Goal: Information Seeking & Learning: Check status

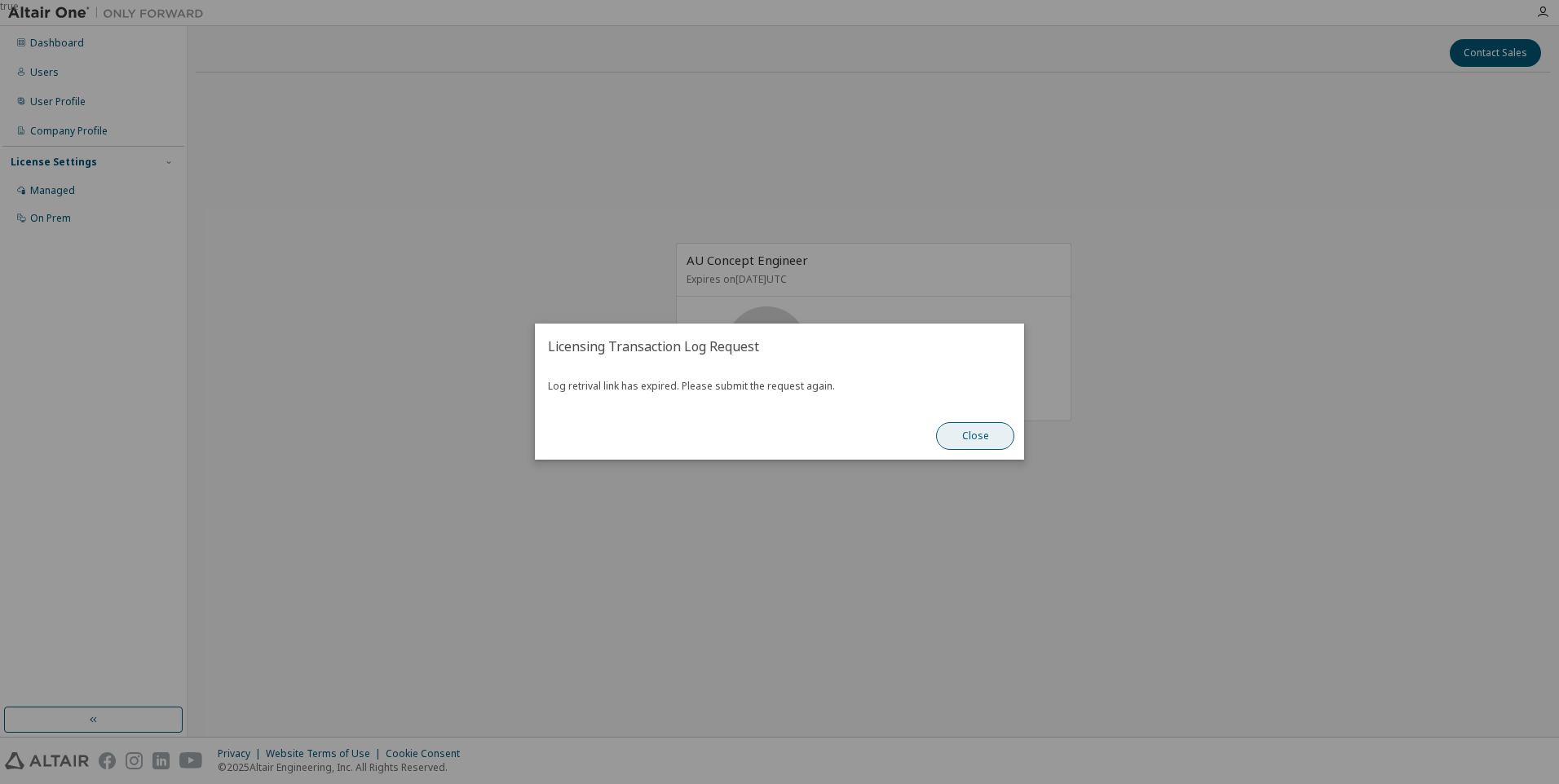
click at [974, 443] on button "Close" at bounding box center [974, 436] width 78 height 28
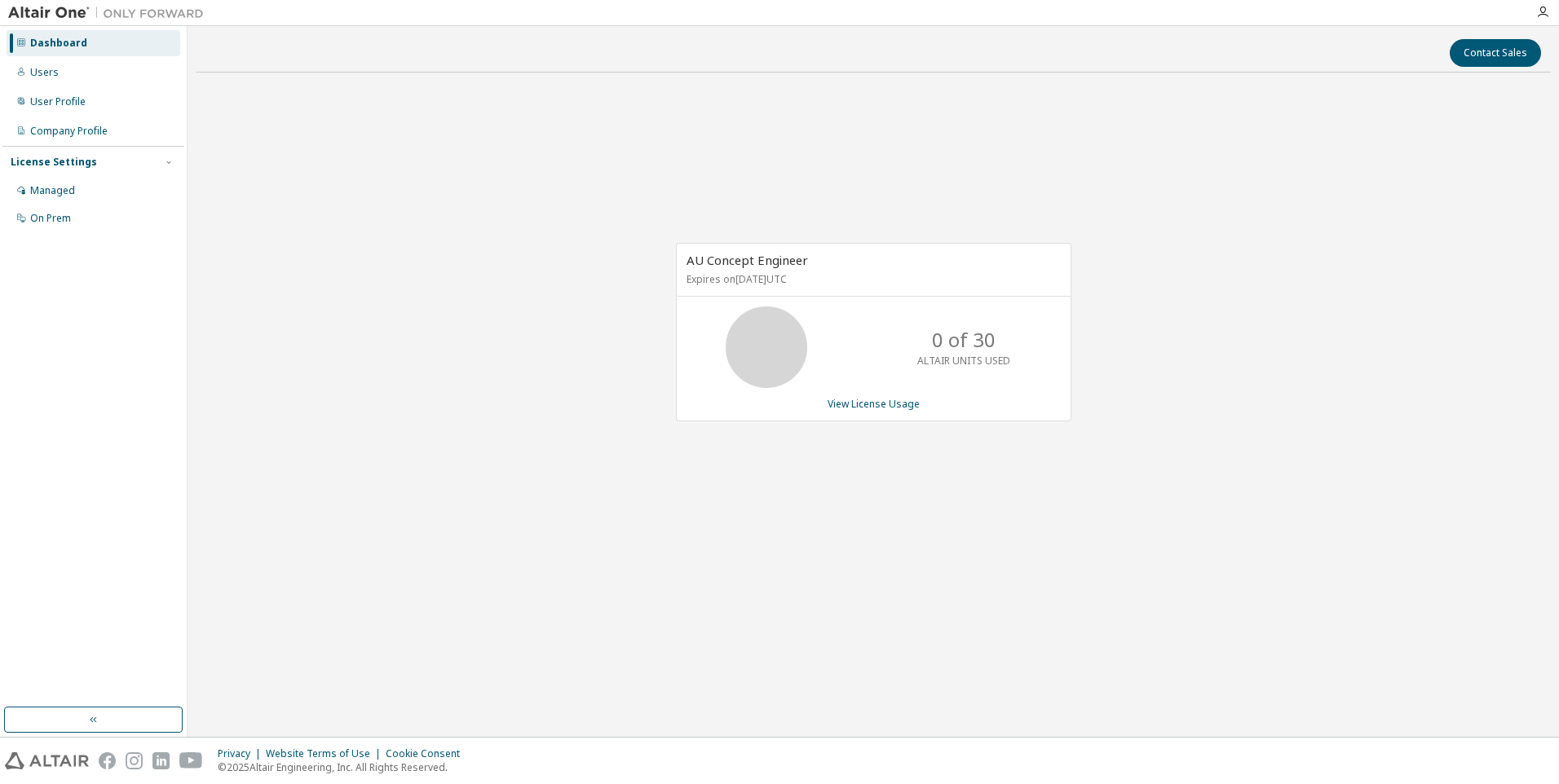
click at [60, 48] on div "Dashboard" at bounding box center [58, 43] width 57 height 13
click at [897, 404] on link "View License Usage" at bounding box center [874, 404] width 92 height 13
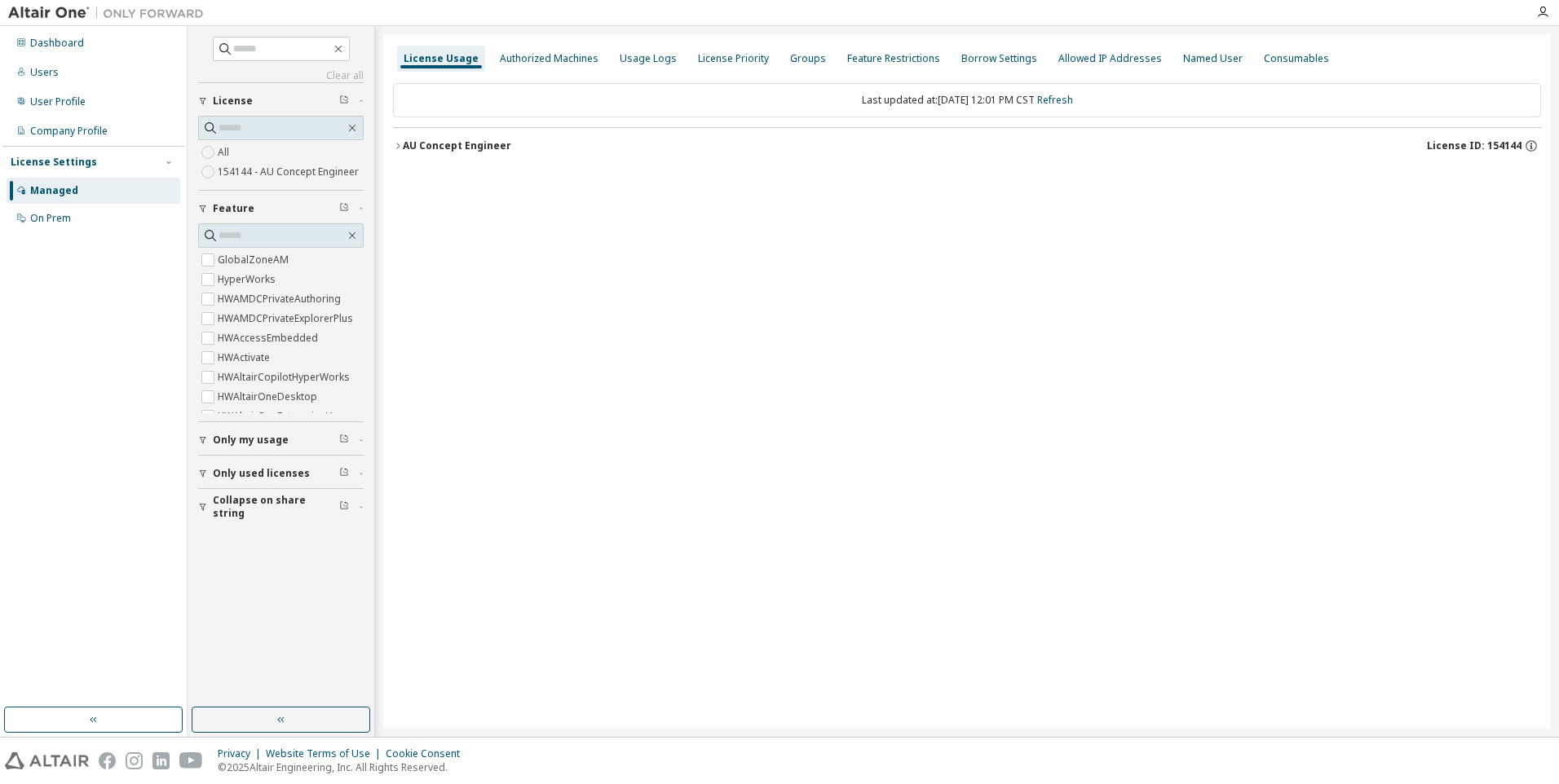
click at [413, 151] on div "AU Concept Engineer" at bounding box center [457, 146] width 109 height 13
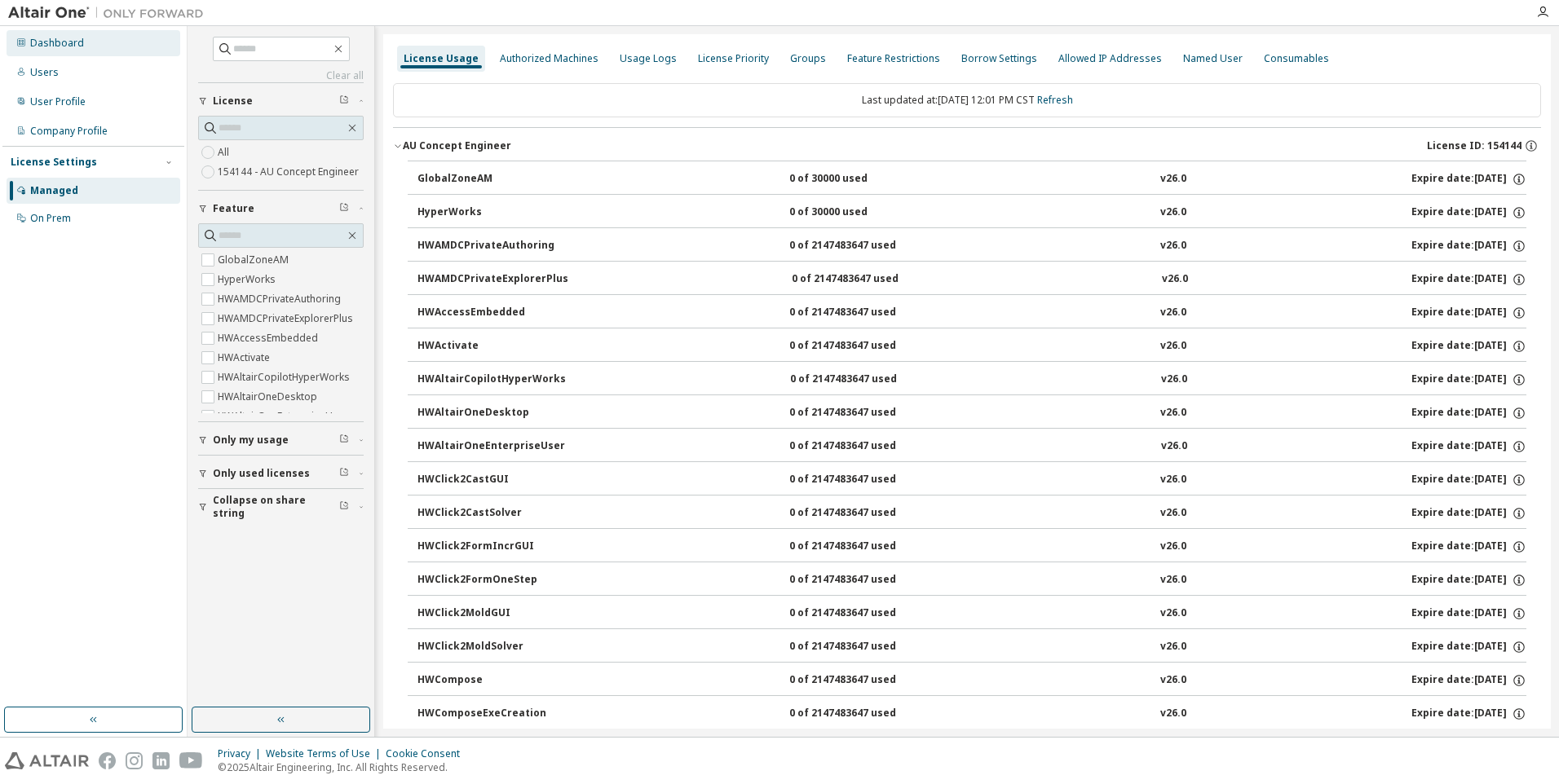
click at [64, 48] on div "Dashboard" at bounding box center [57, 43] width 54 height 13
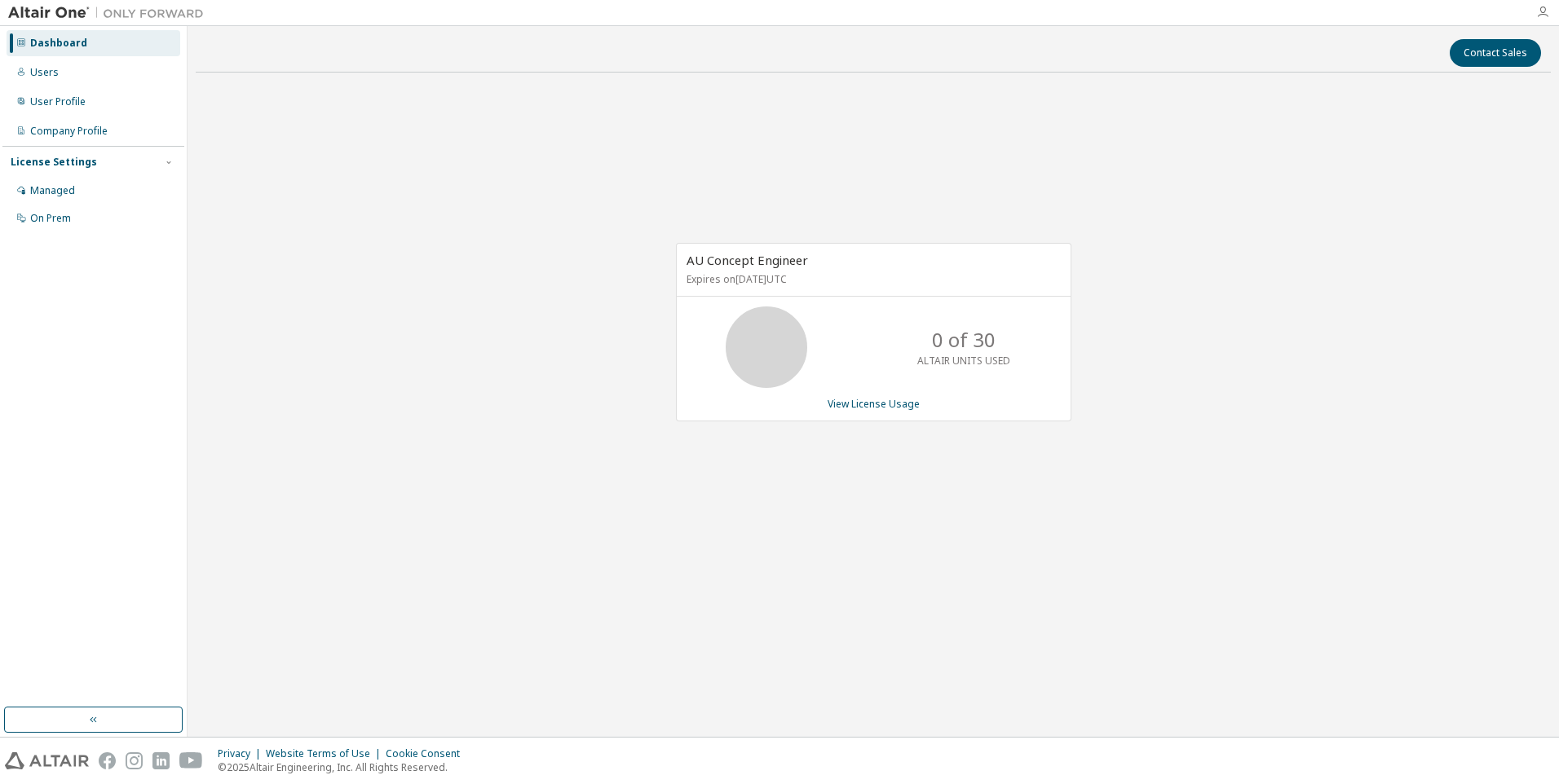
click at [1545, 18] on icon "button" at bounding box center [1543, 13] width 13 height 13
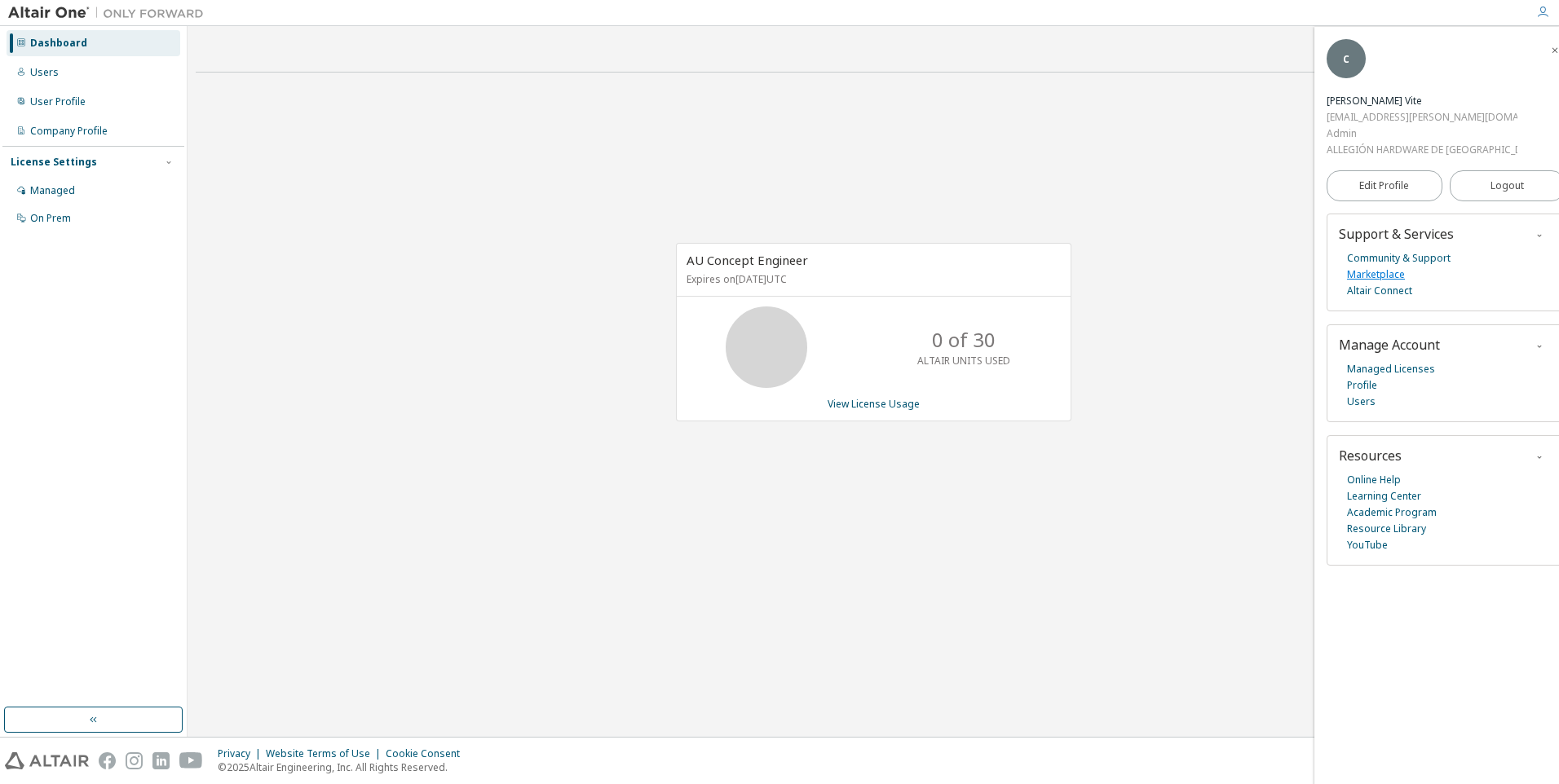
click at [1392, 274] on link "Marketplace" at bounding box center [1376, 274] width 58 height 16
